Goal: Check status

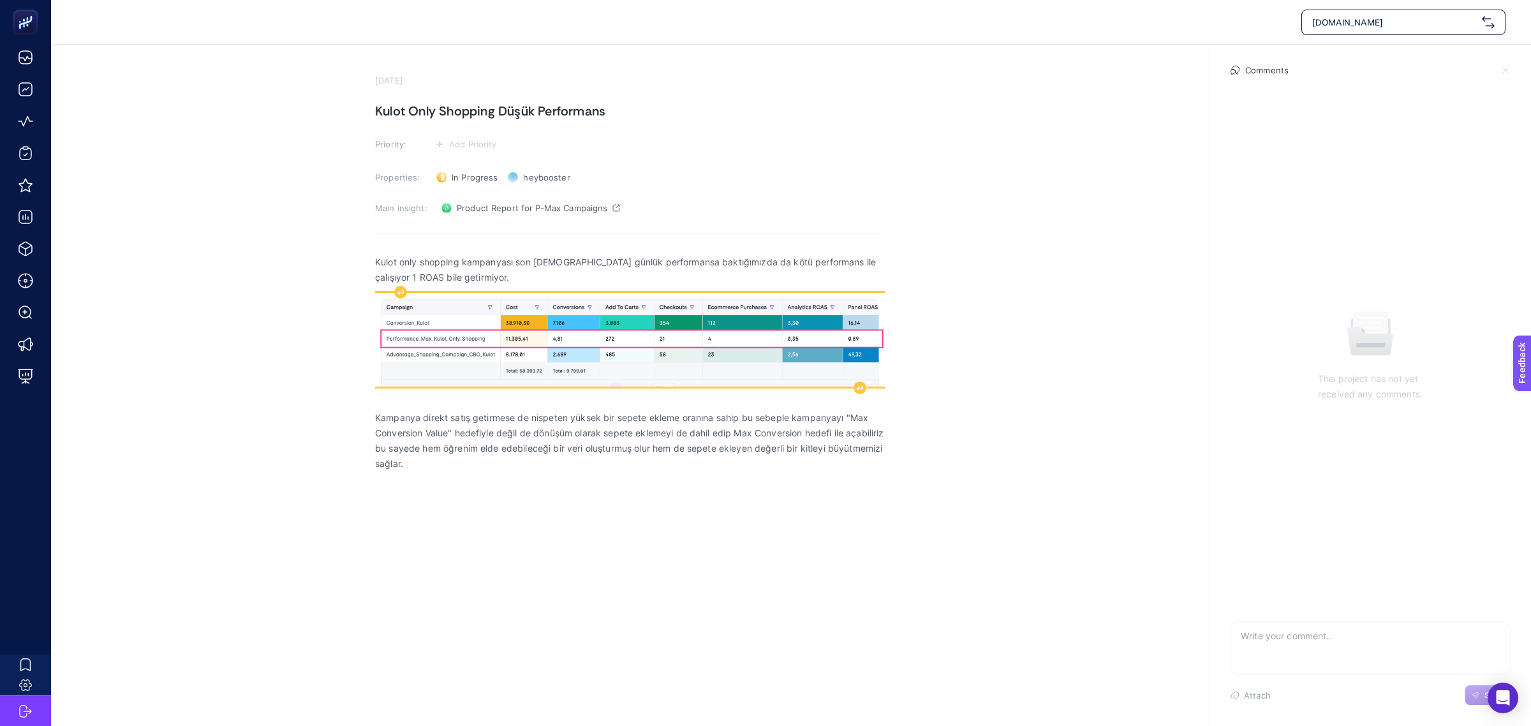
click at [617, 343] on img "Rich Text Editor. Editing area: main" at bounding box center [630, 340] width 510 height 94
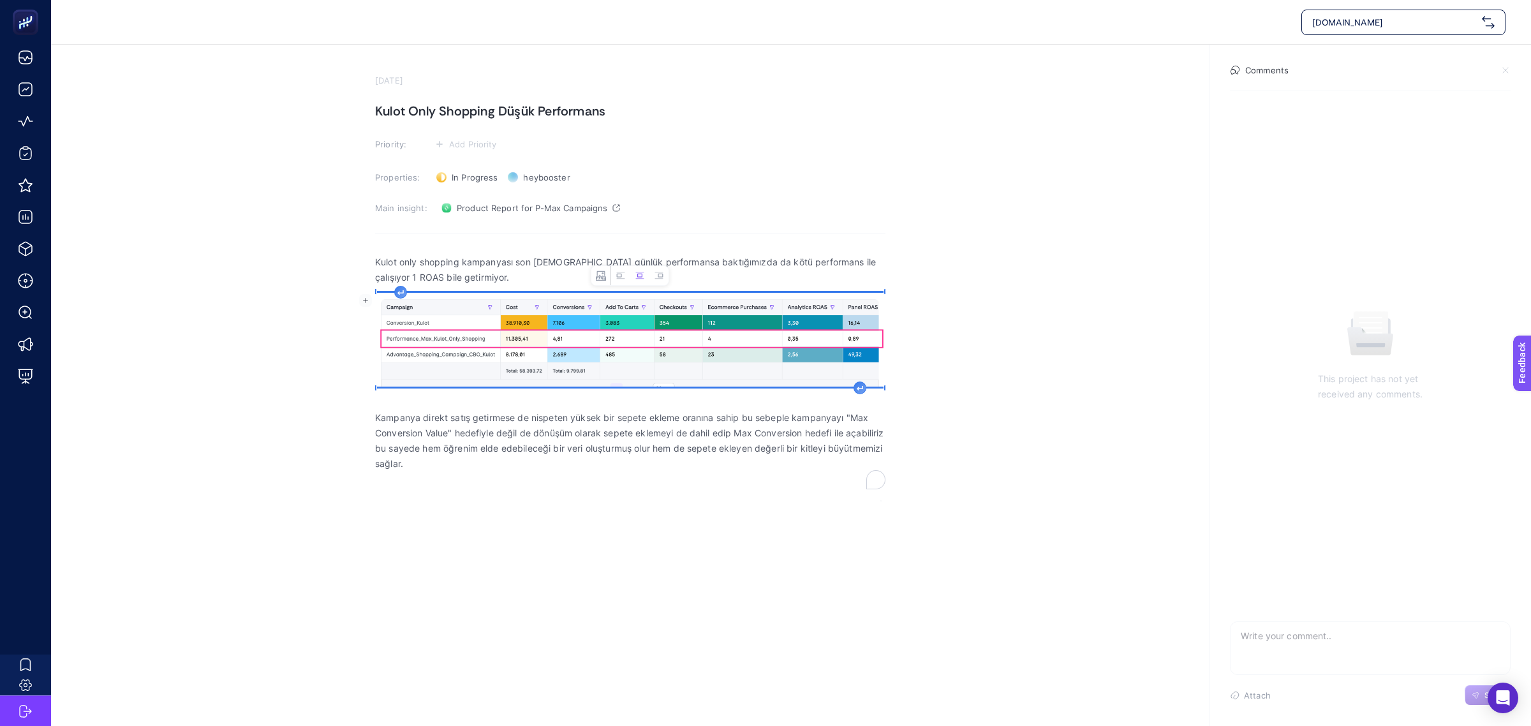
click at [763, 170] on section "Properties: In Progress Status heybooster Owner" at bounding box center [630, 177] width 510 height 20
click at [598, 313] on img "Rich Text Editor. Editing area: main" at bounding box center [630, 340] width 510 height 94
click at [496, 269] on p "Kulot only shopping kampanyası son 30 günlük performansa baktığımızda da kötü p…" at bounding box center [630, 270] width 510 height 31
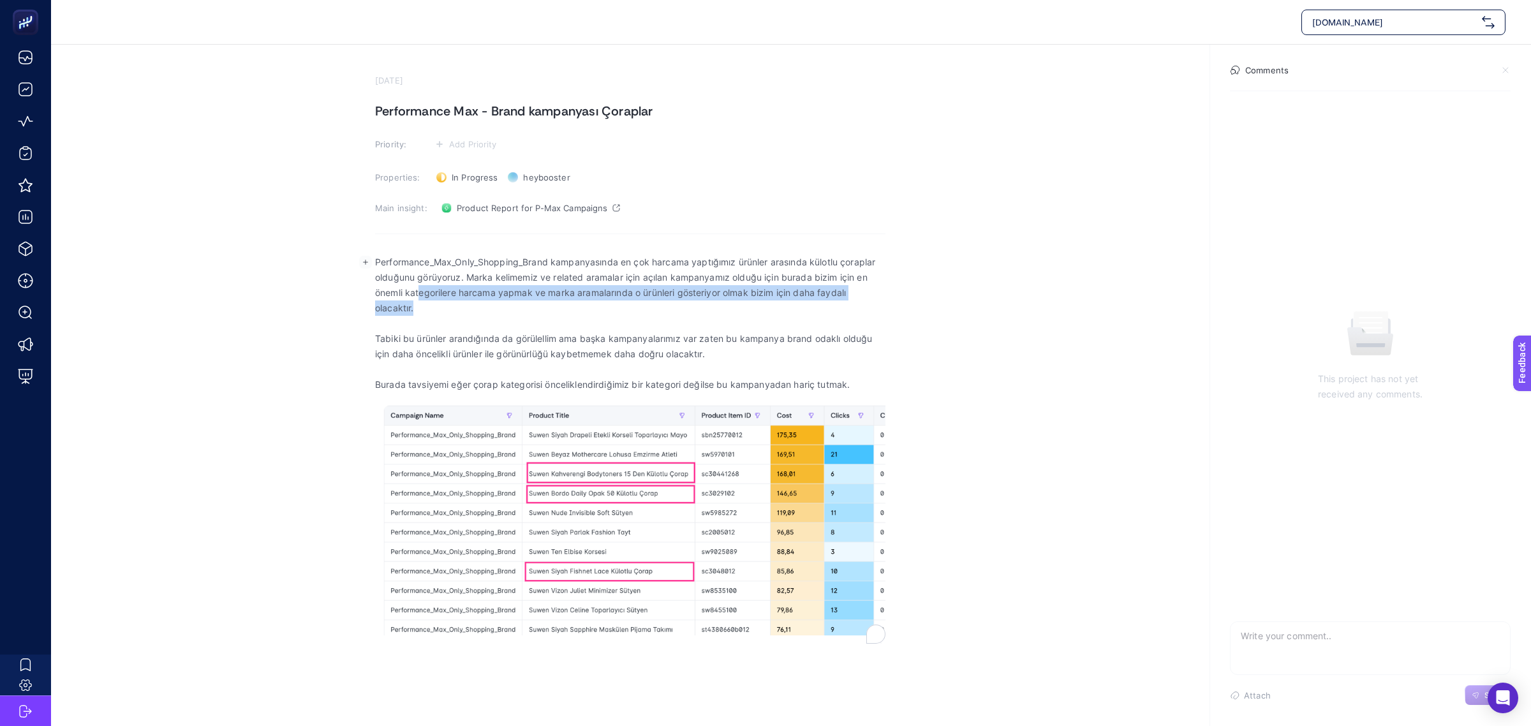
drag, startPoint x: 454, startPoint y: 288, endPoint x: 828, endPoint y: 304, distance: 374.8
click at [828, 304] on p "Performance_Max_Only_Shopping_Brand kampanyasında en çok harcama yaptığımız ürü…" at bounding box center [630, 285] width 510 height 61
click at [531, 339] on p "Tabiki bu ürünler arandığında da görülellim ama başka kampanyalarımız var zaten…" at bounding box center [630, 346] width 510 height 31
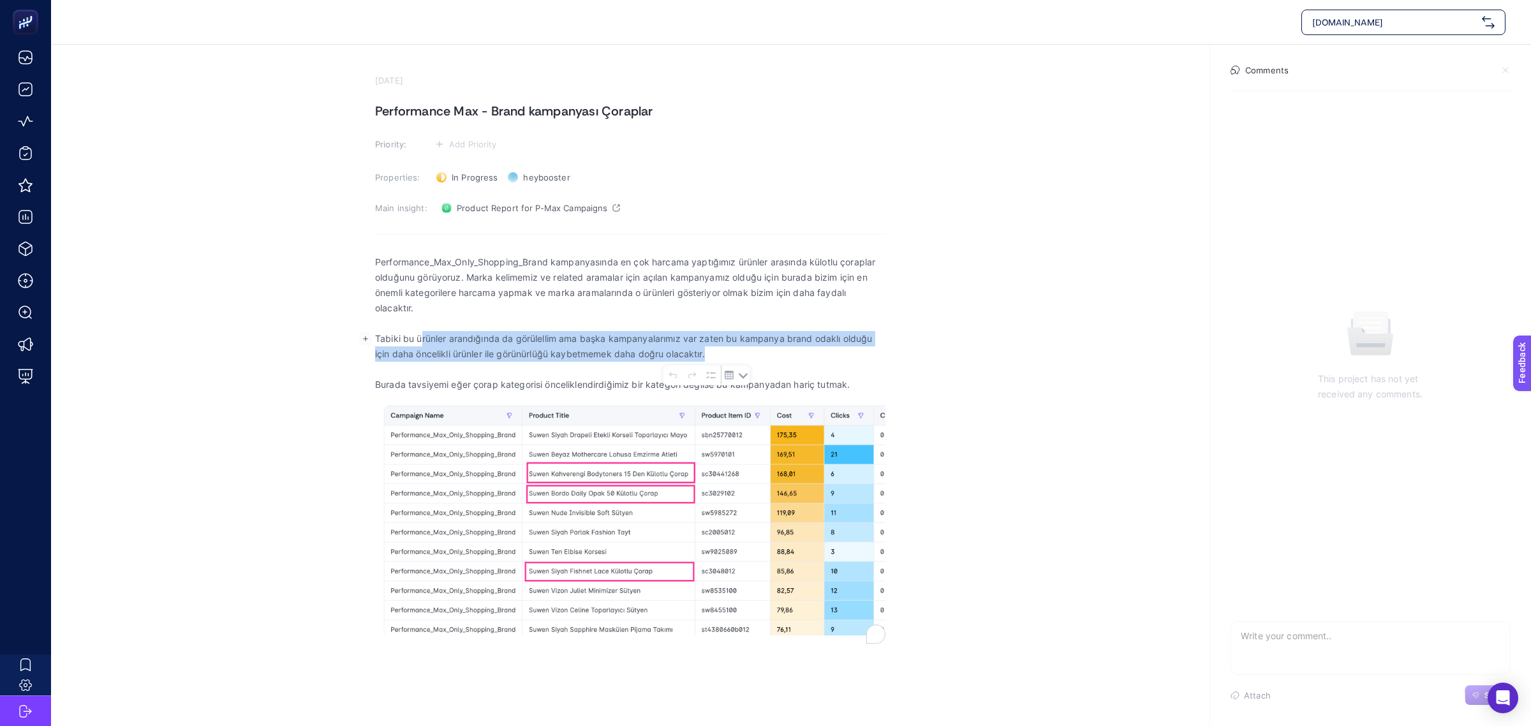
drag, startPoint x: 420, startPoint y: 340, endPoint x: 786, endPoint y: 357, distance: 366.6
click at [786, 357] on p "Tabiki bu ürünler arandığında da görülellim ama başka kampanyalarımız var zaten…" at bounding box center [630, 346] width 510 height 31
click at [556, 355] on p "Tabiki bu ürünler arandığında da görülellim ama başka kampanyalarımız var zaten…" at bounding box center [630, 346] width 510 height 31
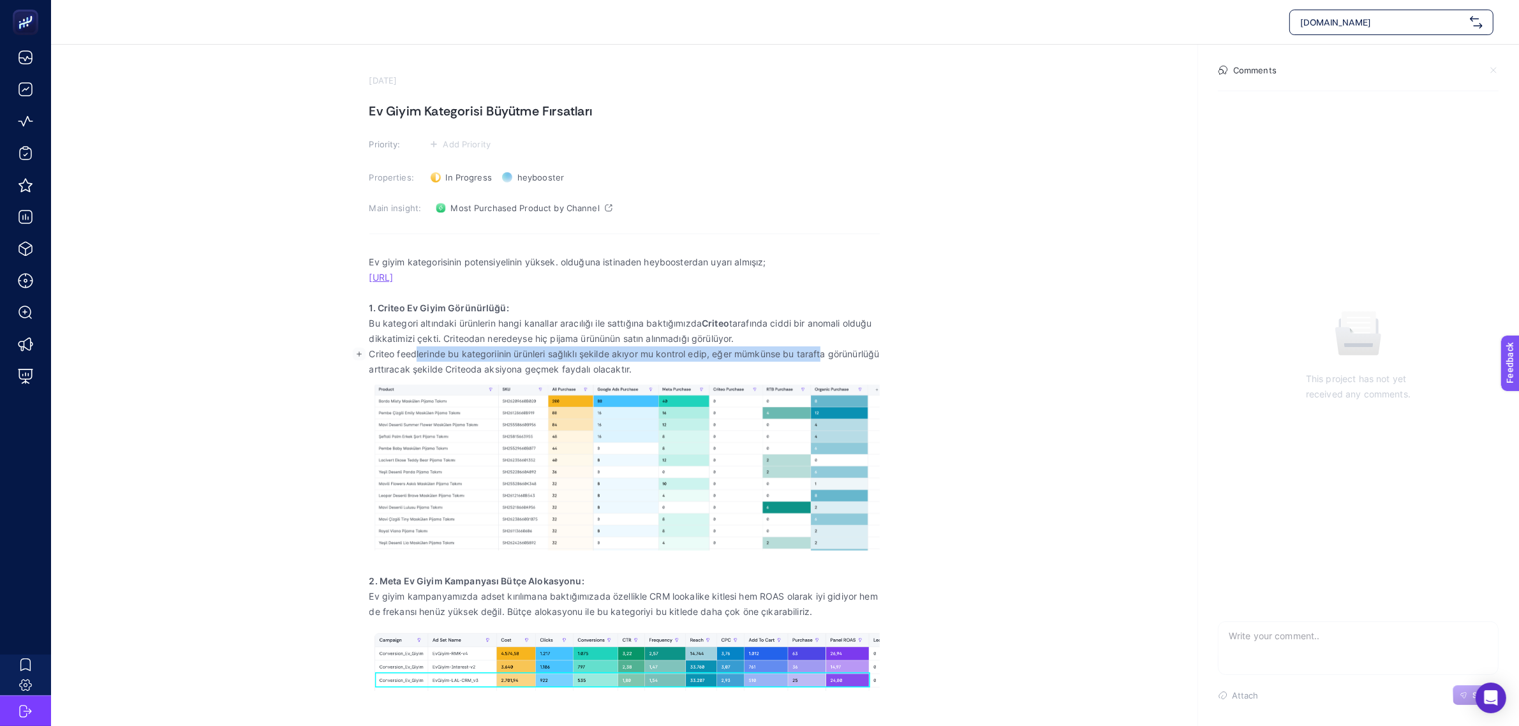
drag, startPoint x: 417, startPoint y: 351, endPoint x: 825, endPoint y: 351, distance: 408.3
click at [825, 351] on p "Criteo feedlerinde bu kategoriinin ürünleri sağlıklı şekilde akıyor mu kontrol …" at bounding box center [624, 361] width 510 height 31
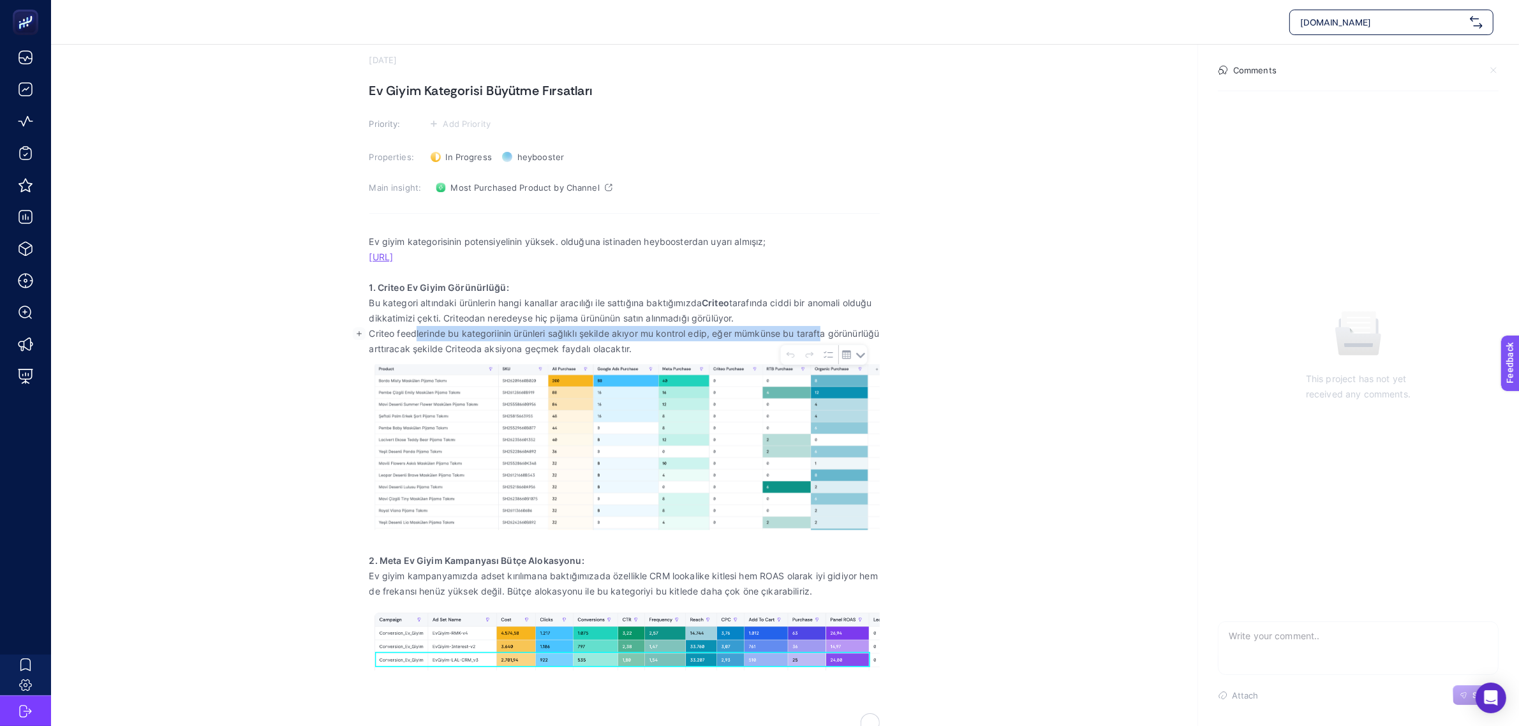
scroll to position [26, 0]
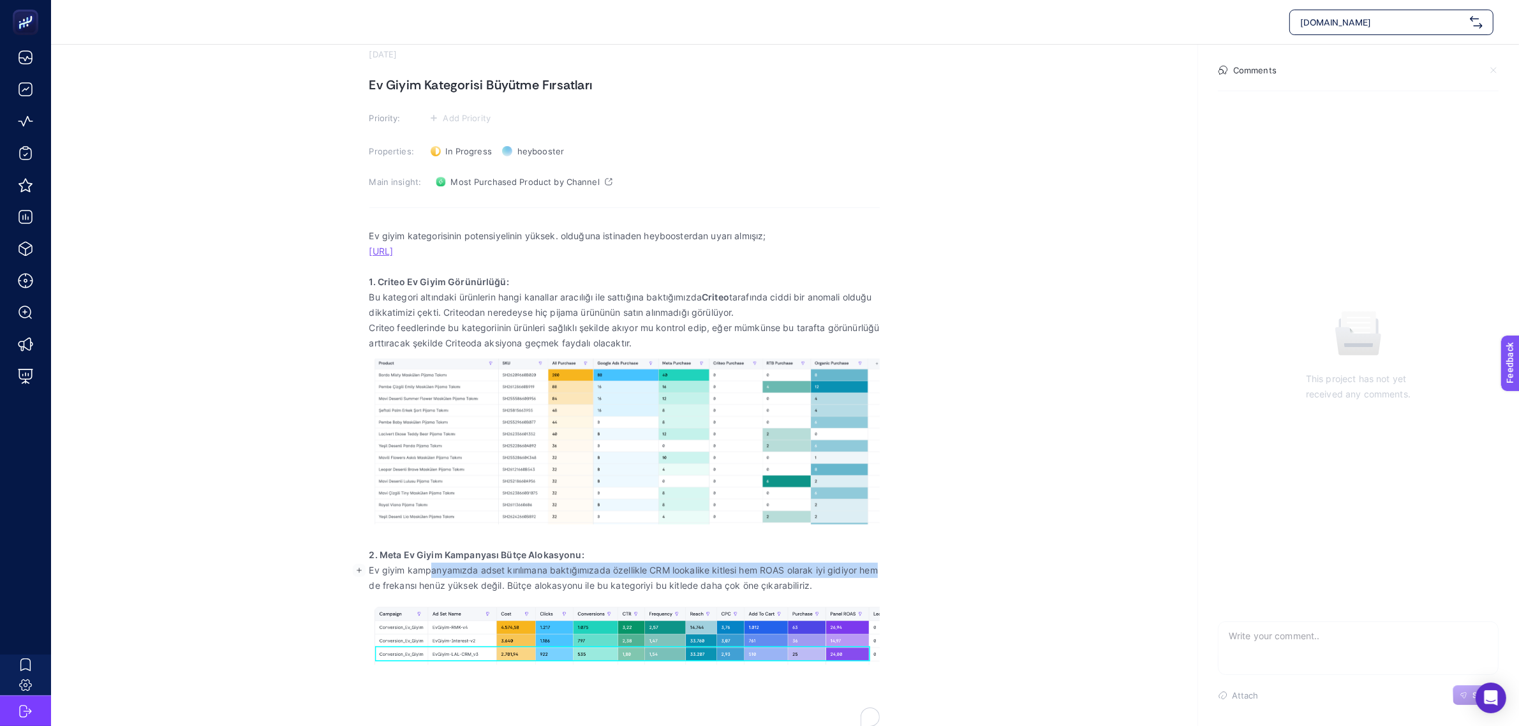
drag, startPoint x: 431, startPoint y: 572, endPoint x: 896, endPoint y: 569, distance: 465.7
click at [896, 569] on section "[DATE] Ev Giyim Kategorisi Büyütme Fırsatları Priority: Add Priority Properties…" at bounding box center [785, 372] width 1468 height 708
click at [438, 586] on p "Ev giyim kampanyamızda adset kırılımana baktığımızada özellikle CRM lookalike k…" at bounding box center [624, 578] width 510 height 31
